Goal: Task Accomplishment & Management: Complete application form

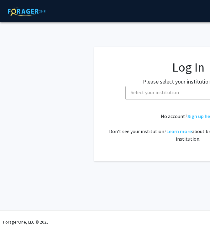
select select
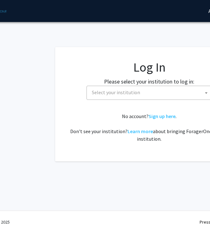
scroll to position [0, 42]
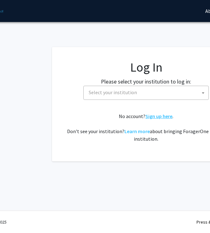
click at [159, 116] on link "Sign up here" at bounding box center [159, 116] width 27 height 6
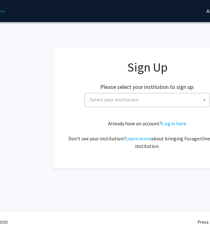
scroll to position [0, 41]
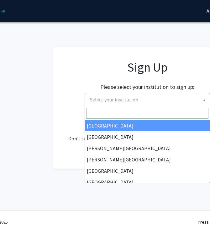
click at [130, 102] on span "Select your institution" at bounding box center [114, 99] width 48 height 6
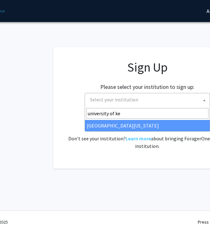
type input "university of ke"
select select "13"
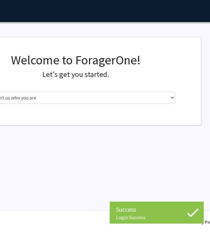
scroll to position [0, 126]
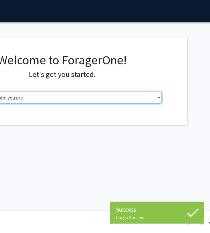
select select "1: undergrad"
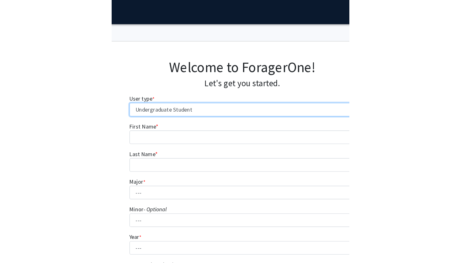
scroll to position [1, 0]
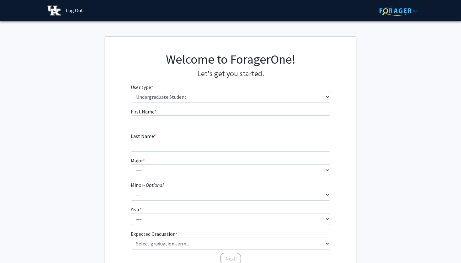
click at [205, 127] on form "First Name * required Last Name * required Major * required --- Accounting Aero…" at bounding box center [231, 183] width 200 height 151
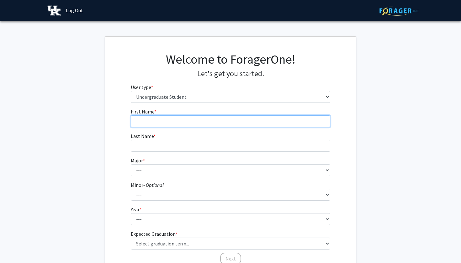
click at [210, 125] on input "First Name * required" at bounding box center [231, 121] width 200 height 12
type input "Niani"
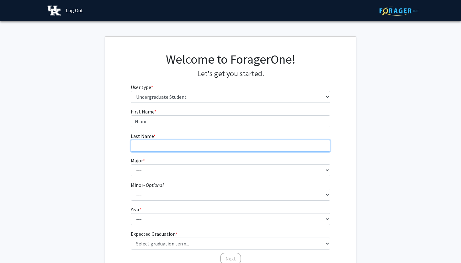
click at [200, 145] on input "Last Name * required" at bounding box center [231, 146] width 200 height 12
type input "Elliott"
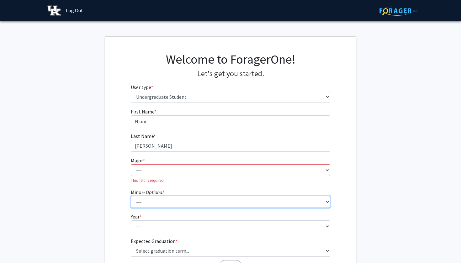
select select "35: 687"
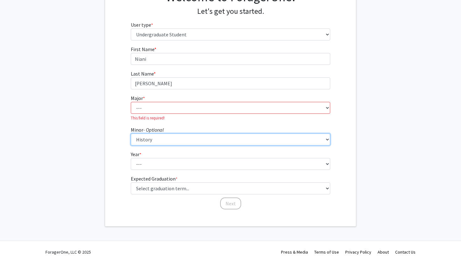
scroll to position [63, 0]
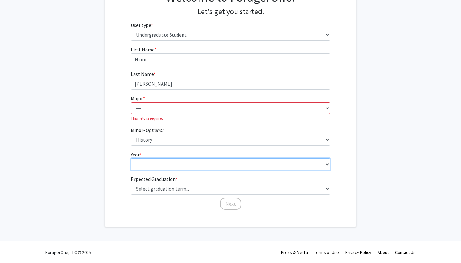
select select "3: junior"
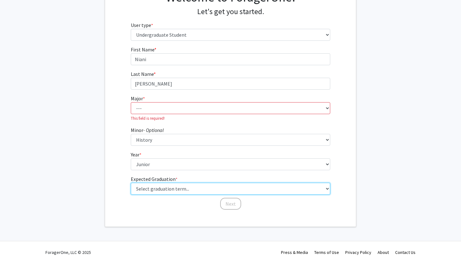
select select "9: spring_2027"
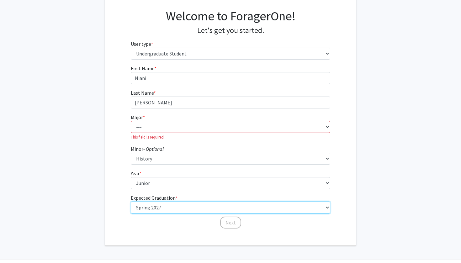
scroll to position [43, 0]
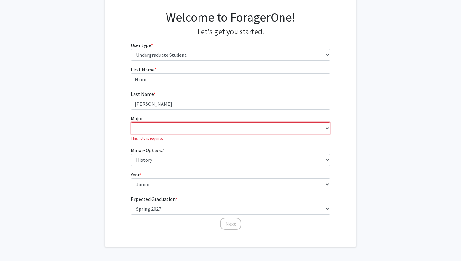
select select "111: 948"
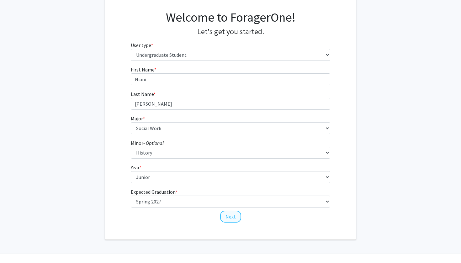
click at [210, 216] on button "Next" at bounding box center [230, 217] width 21 height 12
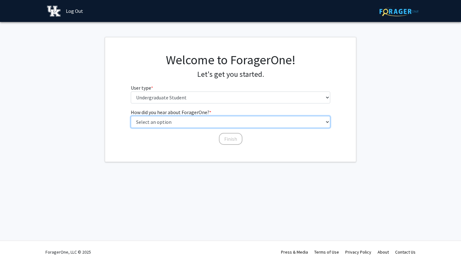
select select "4: university_email"
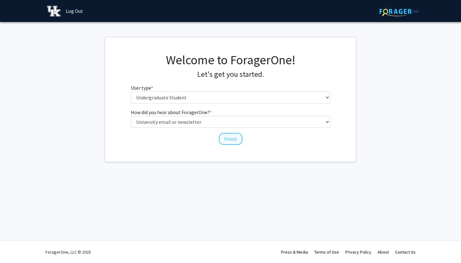
click at [210, 140] on button "Finish" at bounding box center [231, 139] width 24 height 12
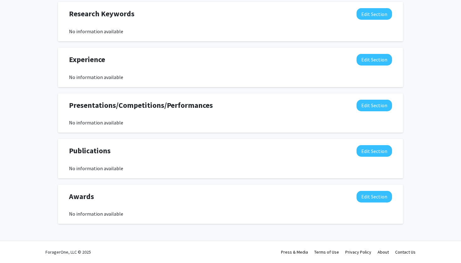
scroll to position [336, 0]
click at [210, 56] on button "Edit Section" at bounding box center [374, 60] width 35 height 12
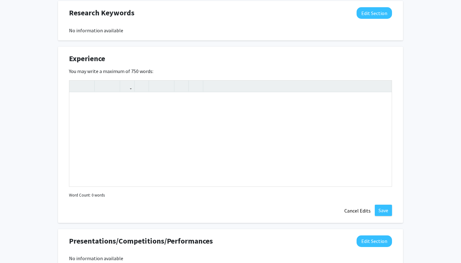
click at [210, 64] on div "Experience Edit Section" at bounding box center [230, 60] width 333 height 14
click at [210, 214] on button "Cancel Edits" at bounding box center [357, 211] width 35 height 12
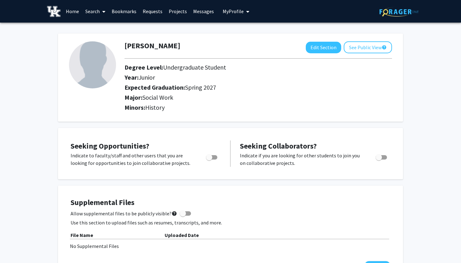
scroll to position [0, 0]
